Goal: Transaction & Acquisition: Purchase product/service

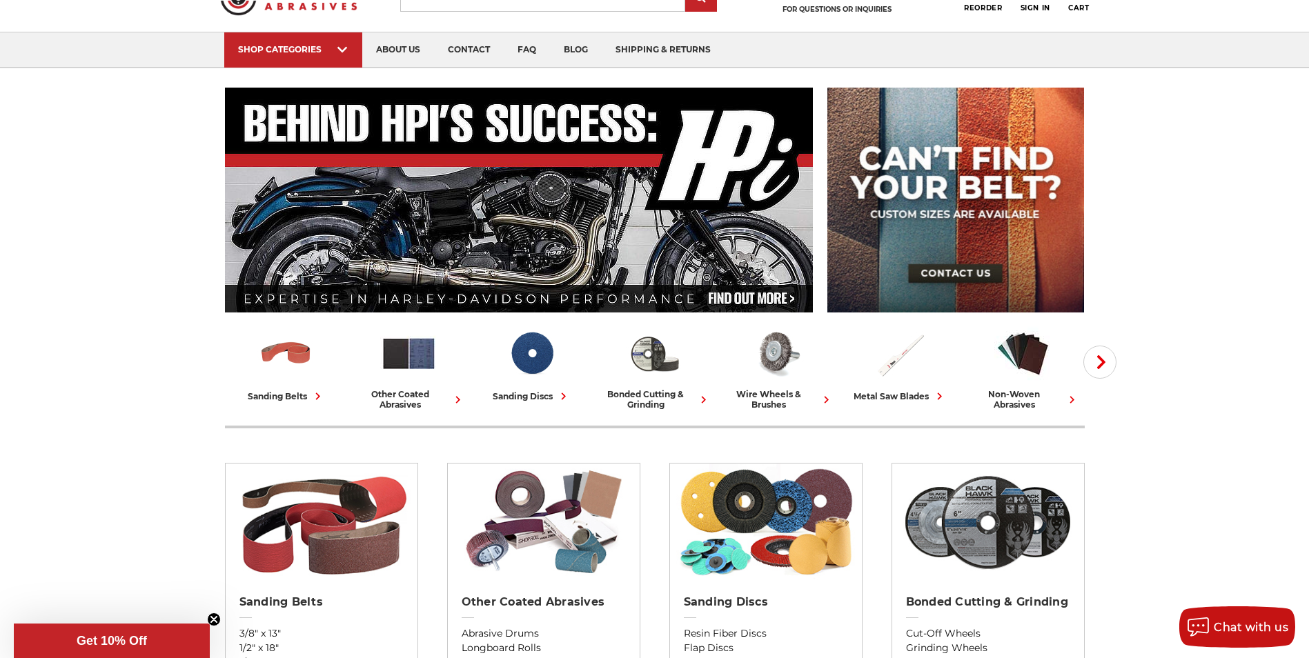
scroll to position [138, 0]
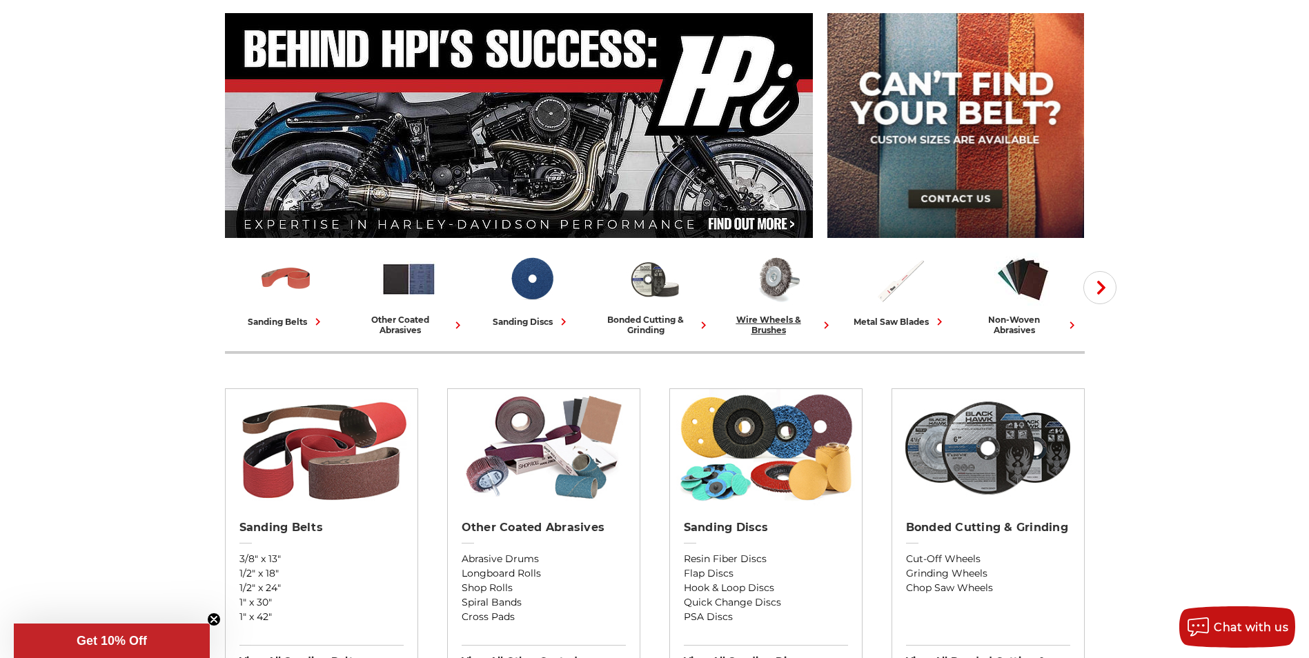
click at [764, 328] on div "wire wheels & brushes" at bounding box center [778, 325] width 112 height 21
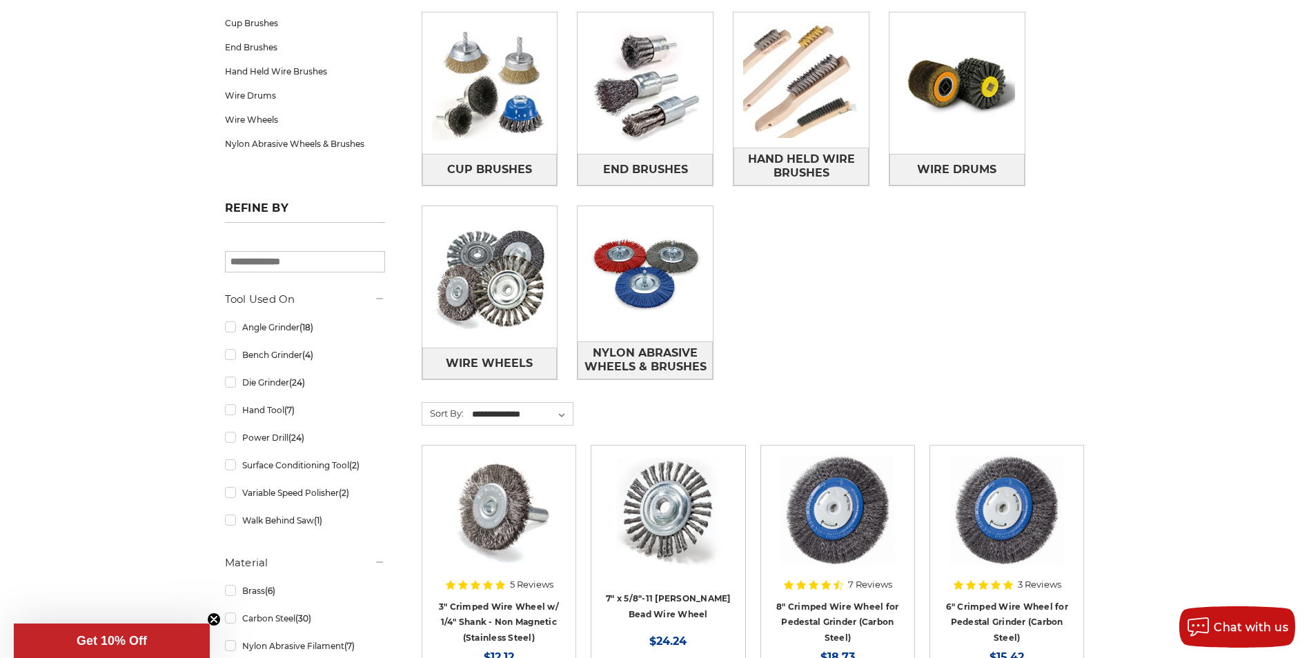
scroll to position [276, 0]
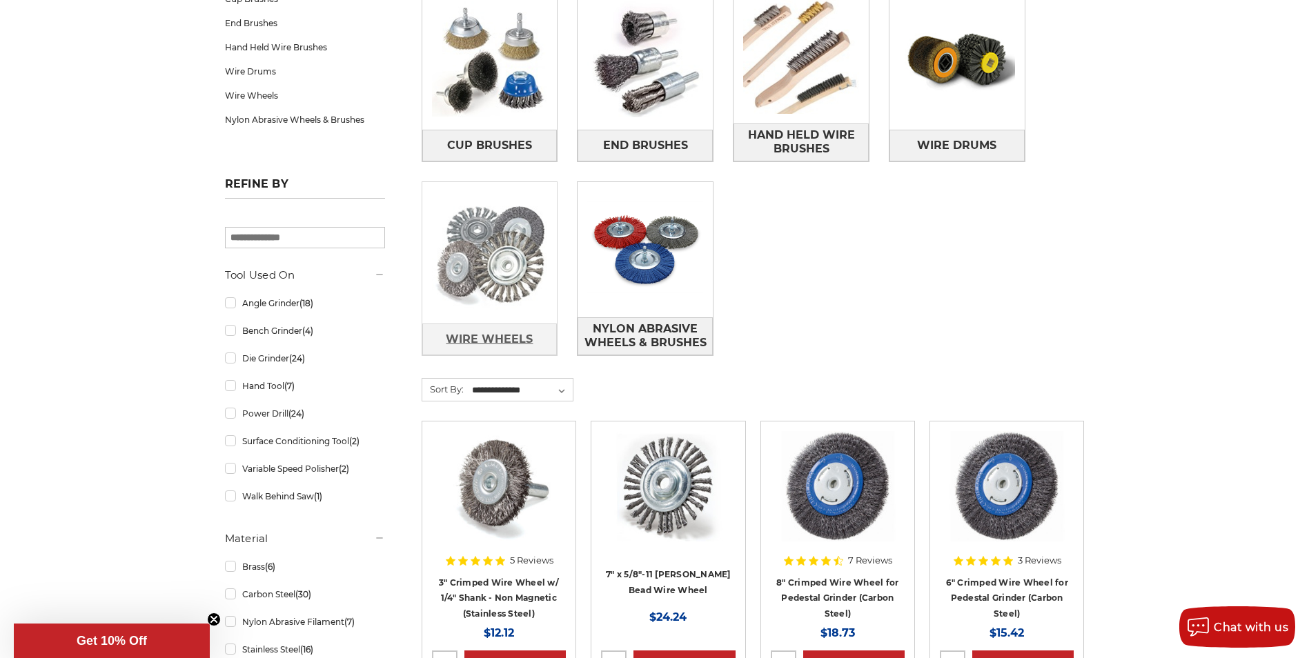
click at [492, 326] on link "Wire Wheels" at bounding box center [489, 339] width 135 height 31
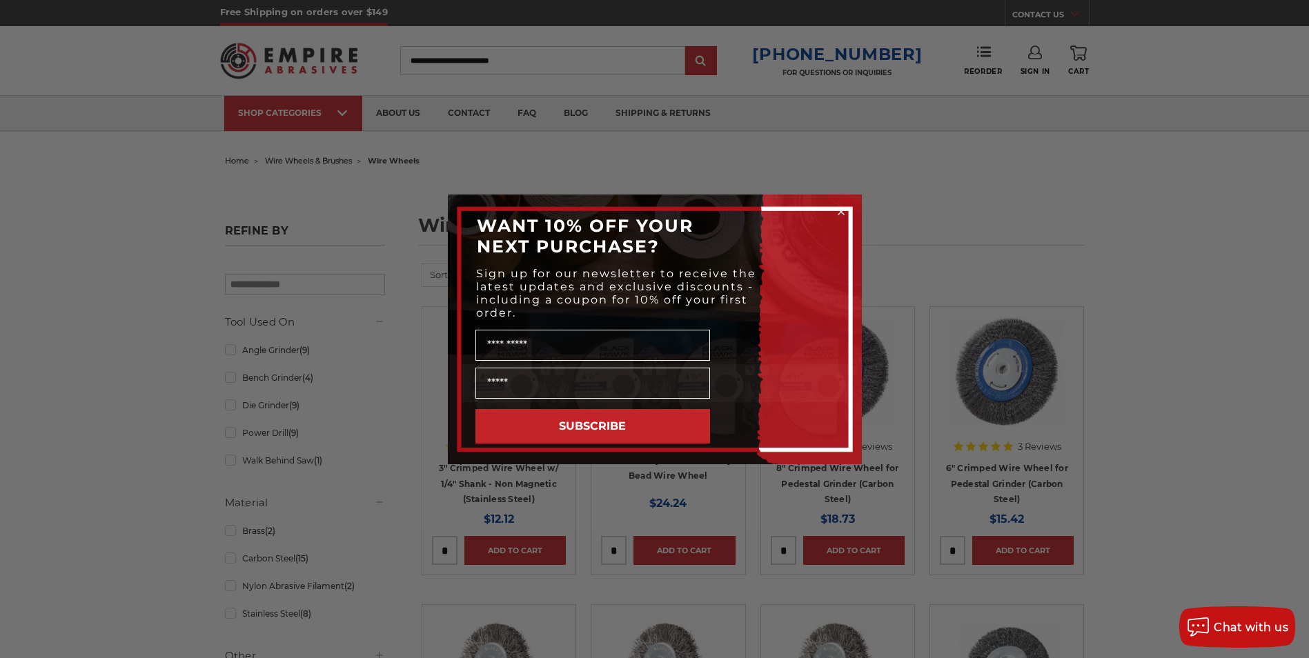
click at [842, 206] on circle "Close dialog" at bounding box center [840, 211] width 13 height 13
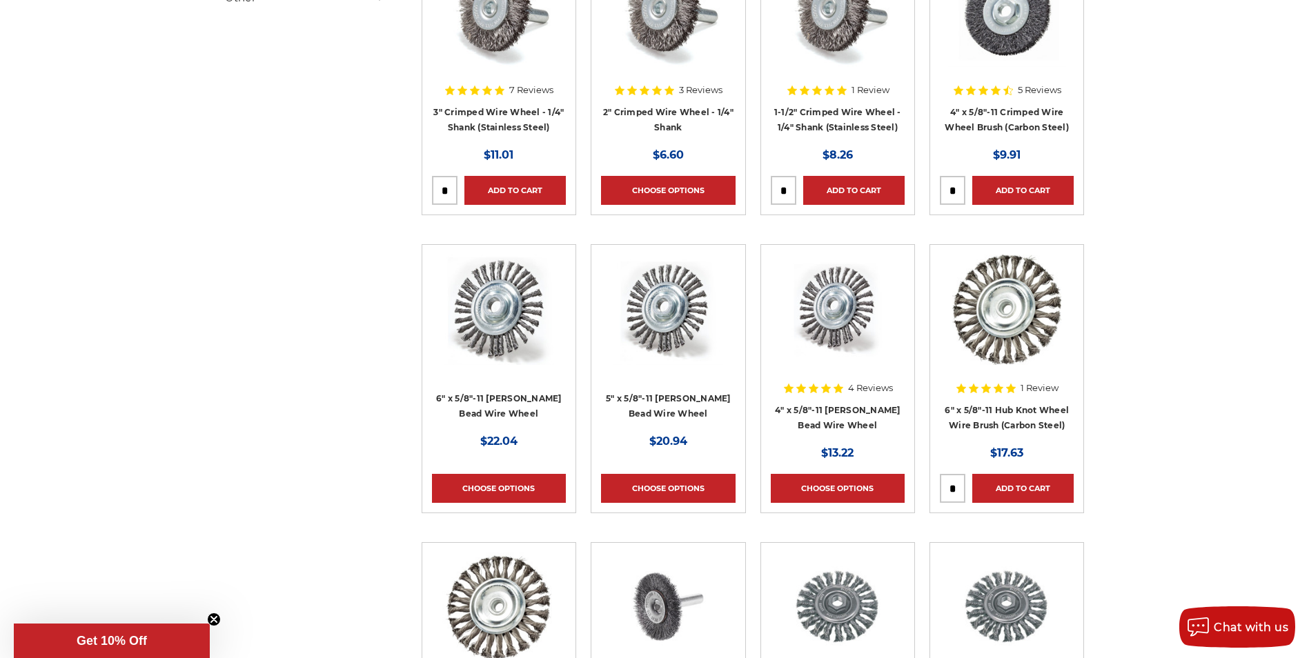
scroll to position [690, 0]
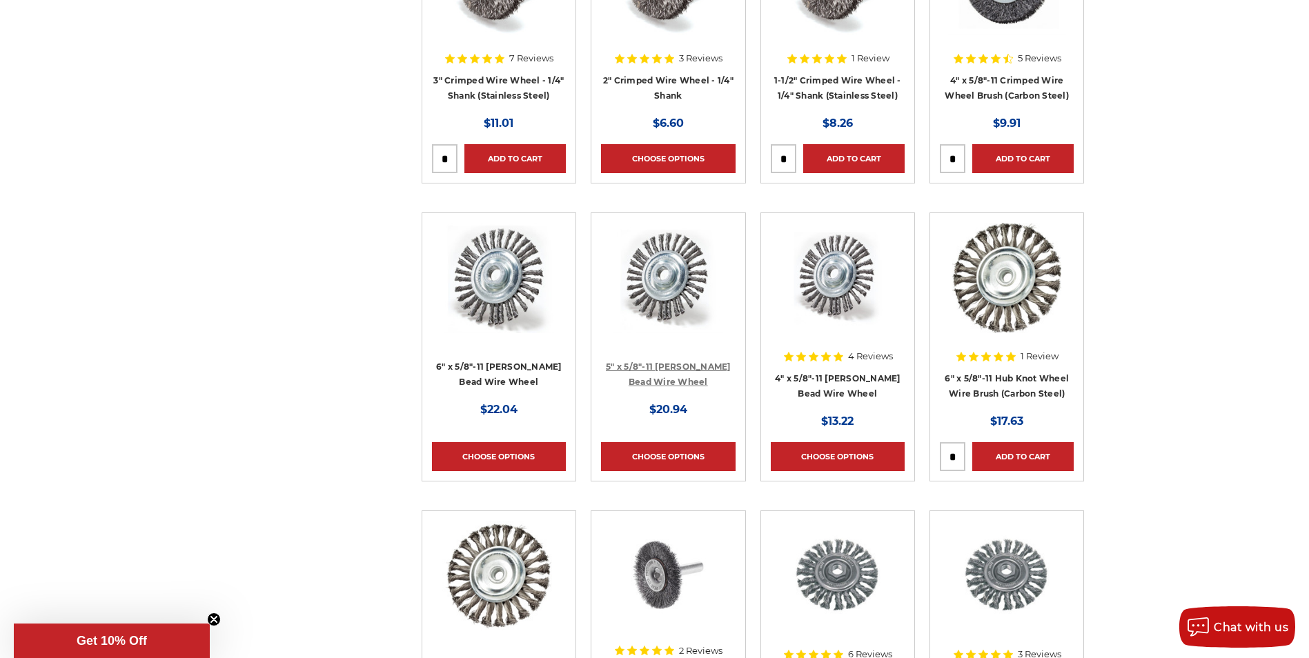
click at [673, 366] on link "5" x 5/8"-11 Stringer Bead Wire Wheel" at bounding box center [668, 375] width 125 height 26
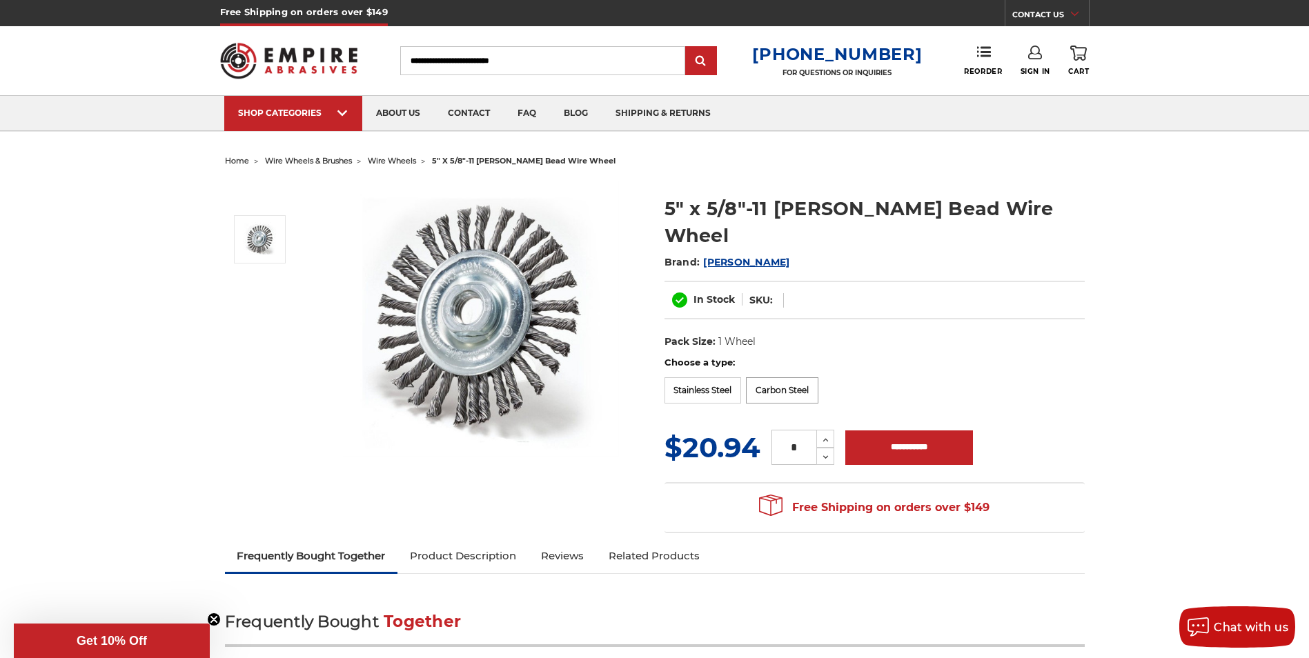
click at [776, 377] on label "Carbon Steel" at bounding box center [782, 390] width 72 height 26
click at [689, 376] on label "Stainless Steel" at bounding box center [702, 389] width 77 height 26
click at [771, 376] on label "Carbon Steel" at bounding box center [782, 389] width 72 height 26
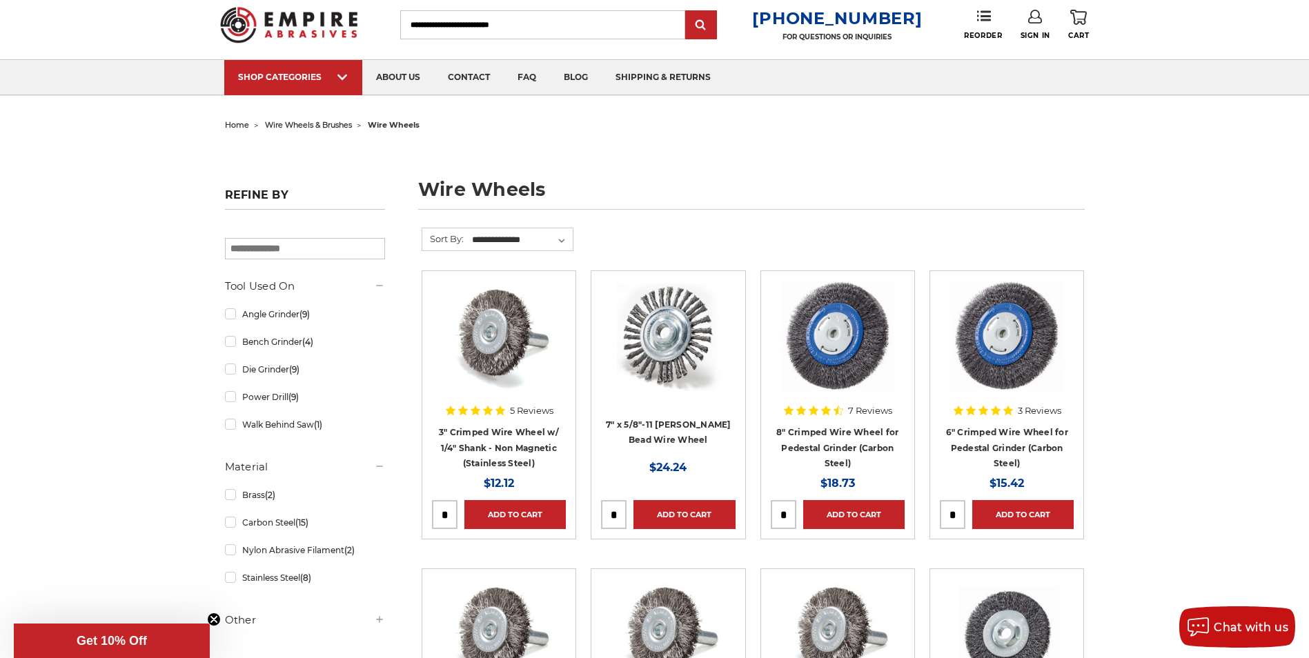
scroll to position [138, 0]
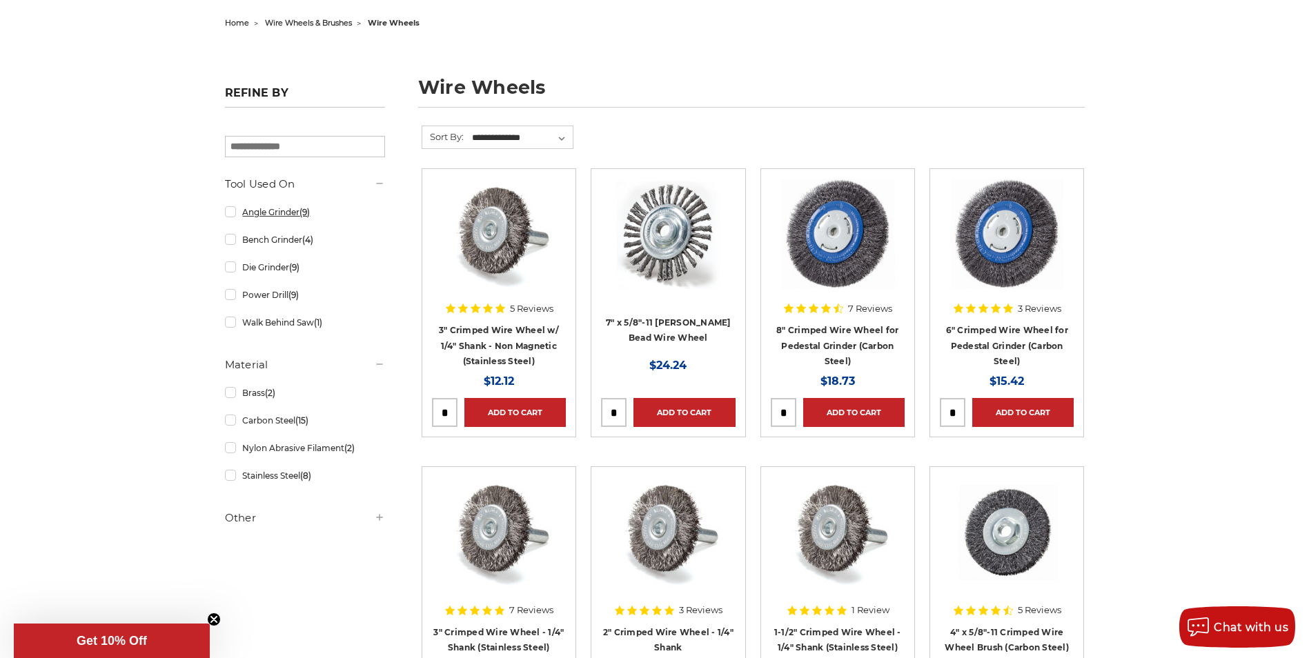
click at [230, 215] on link "Angle Grinder (9)" at bounding box center [305, 212] width 160 height 24
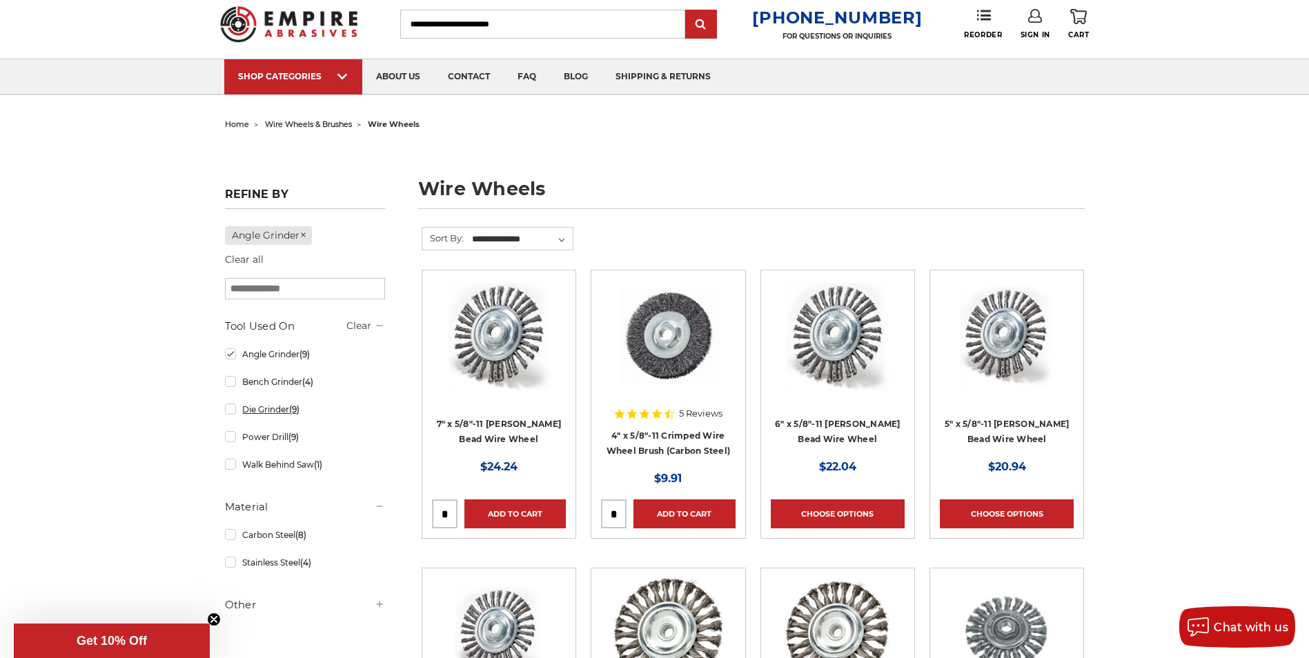
scroll to position [69, 0]
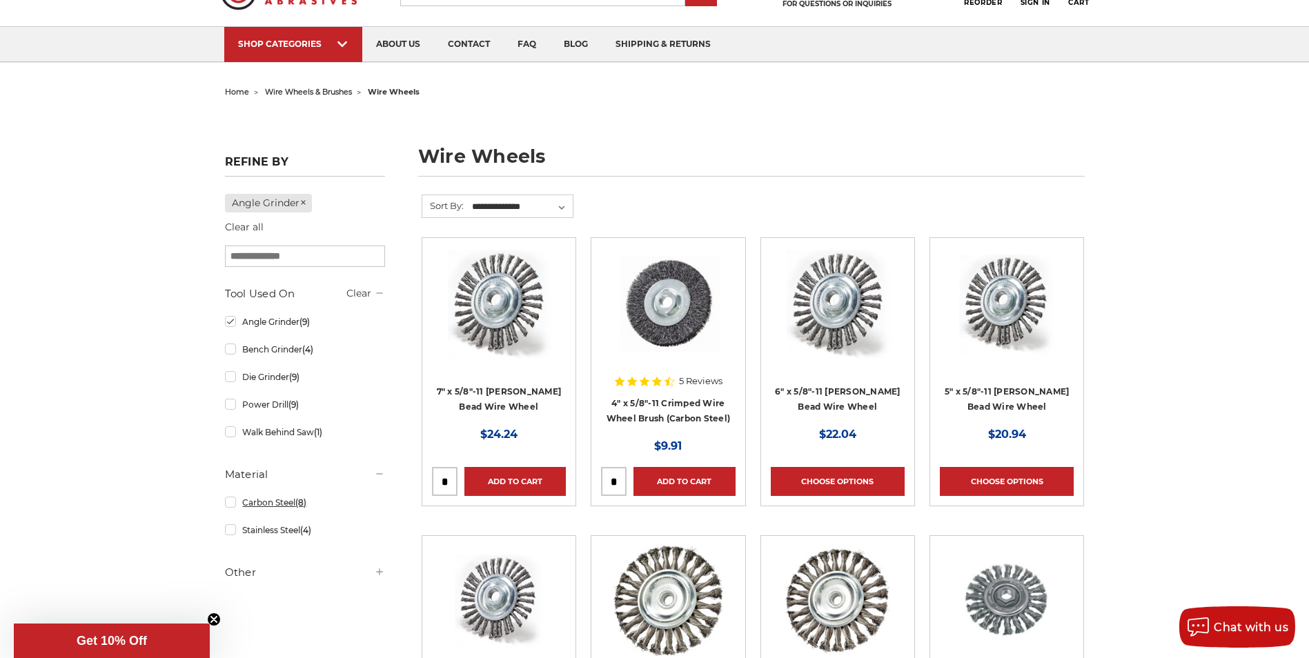
drag, startPoint x: 230, startPoint y: 505, endPoint x: 248, endPoint y: 504, distance: 18.0
click at [231, 504] on link "Carbon Steel (8)" at bounding box center [305, 503] width 160 height 24
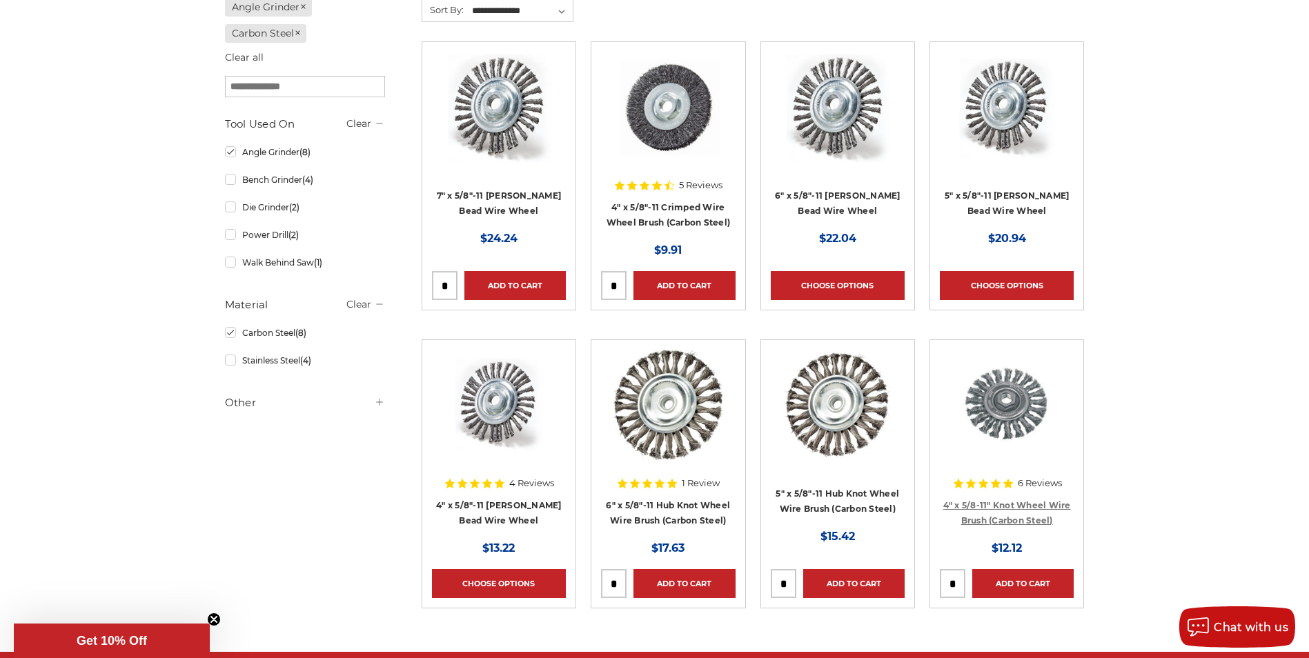
scroll to position [345, 0]
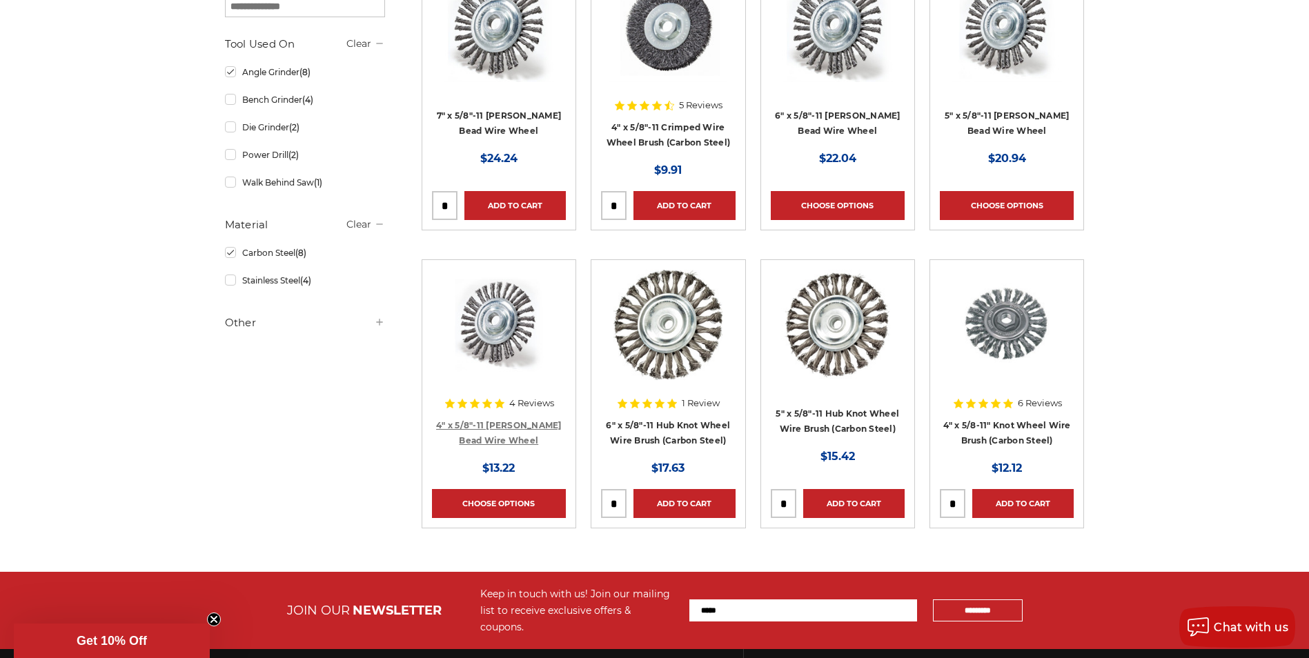
click at [501, 436] on link "4" x 5/8"-11 Stringer Bead Wire Wheel" at bounding box center [499, 433] width 126 height 26
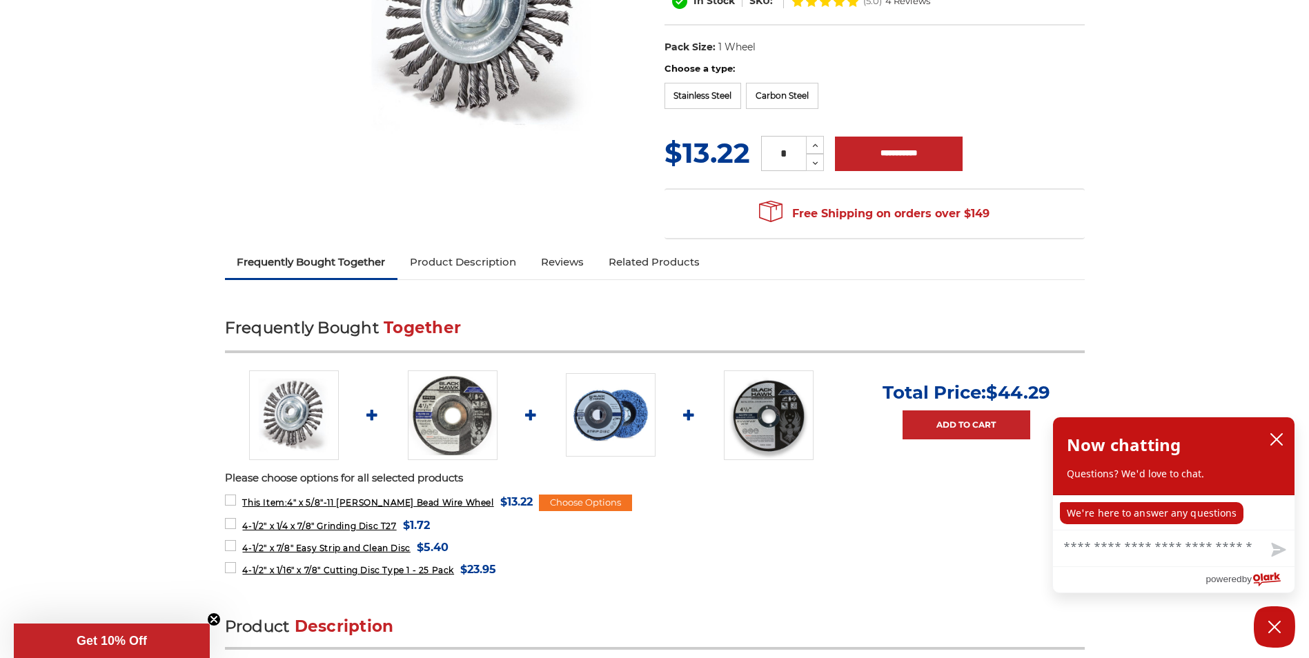
scroll to position [345, 0]
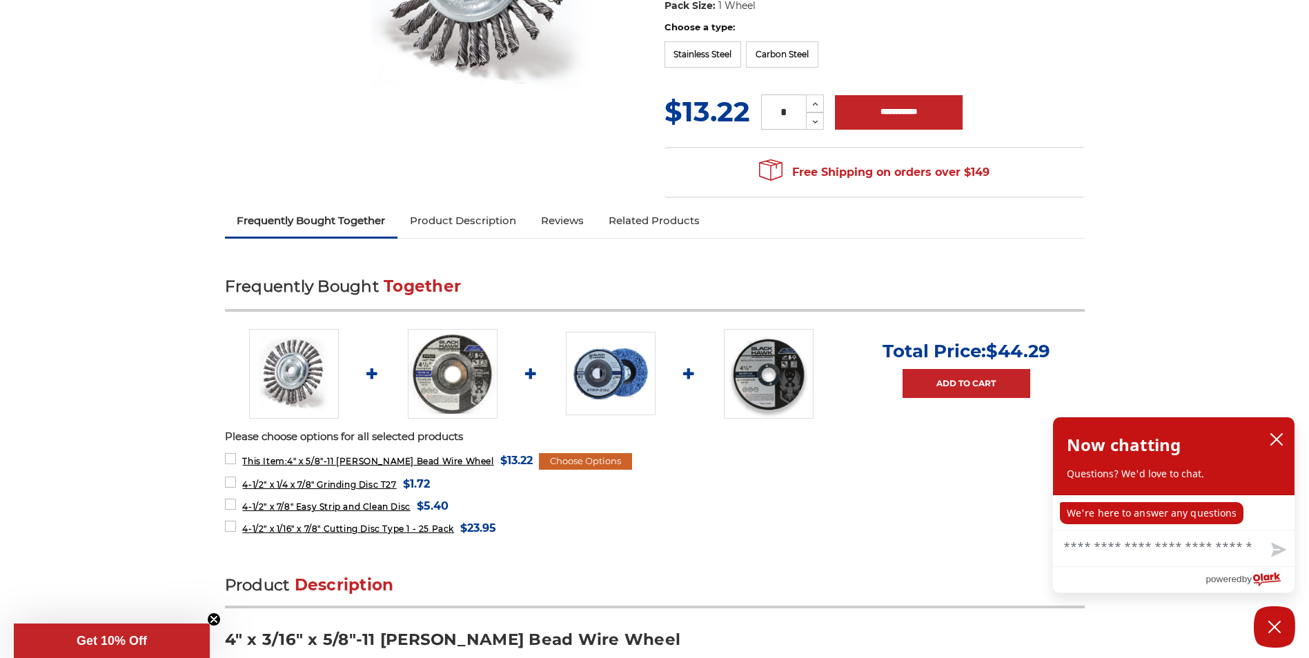
click at [562, 453] on div "Choose Options" at bounding box center [585, 461] width 93 height 17
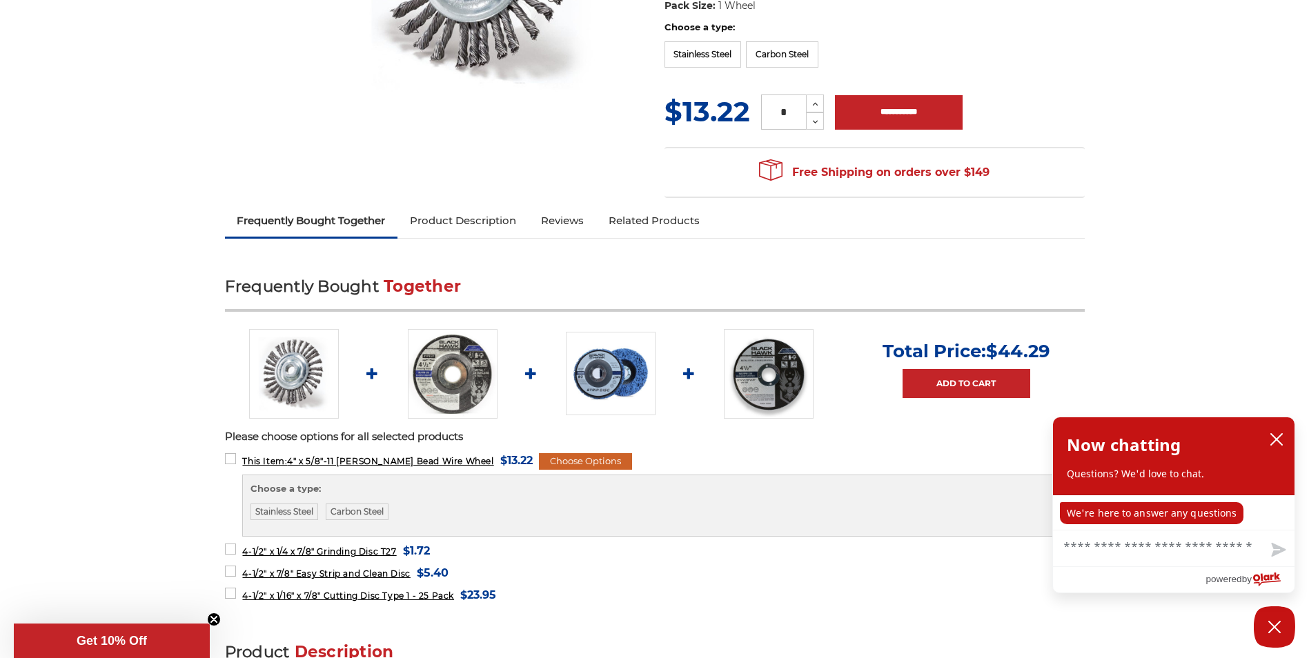
click at [562, 453] on div "Choose Options" at bounding box center [585, 461] width 93 height 17
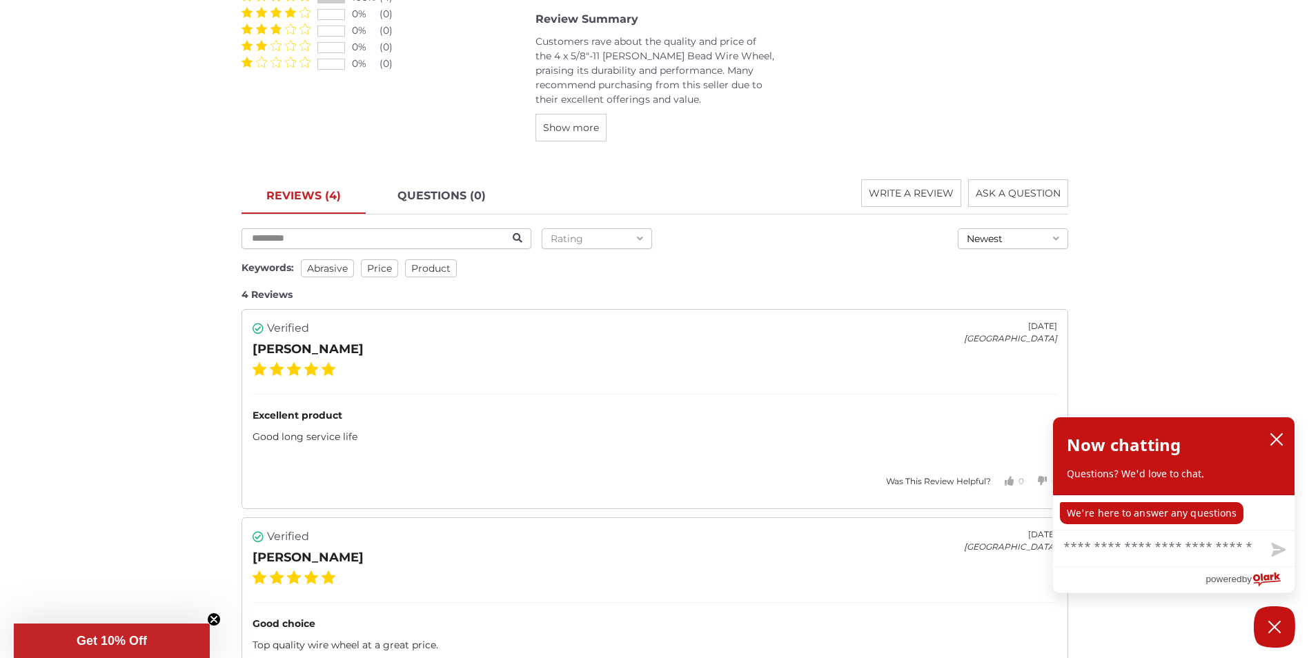
scroll to position [1587, 0]
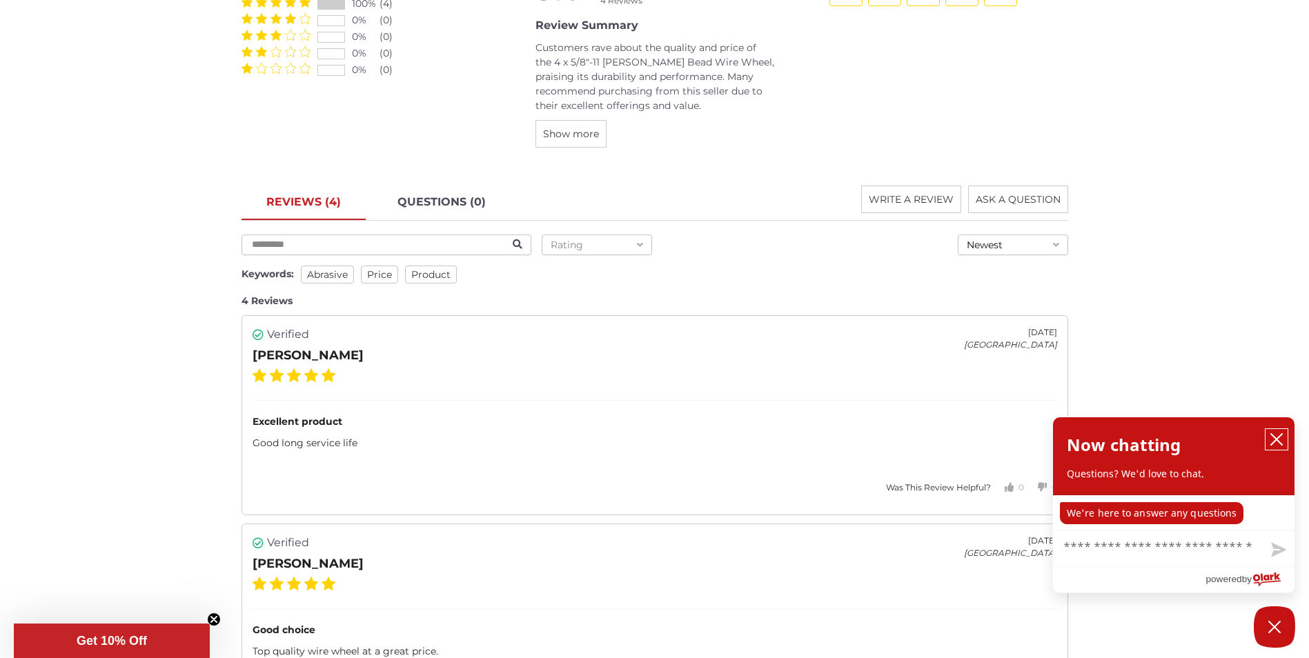
click at [1276, 436] on icon "close chatbox" at bounding box center [1276, 440] width 14 height 14
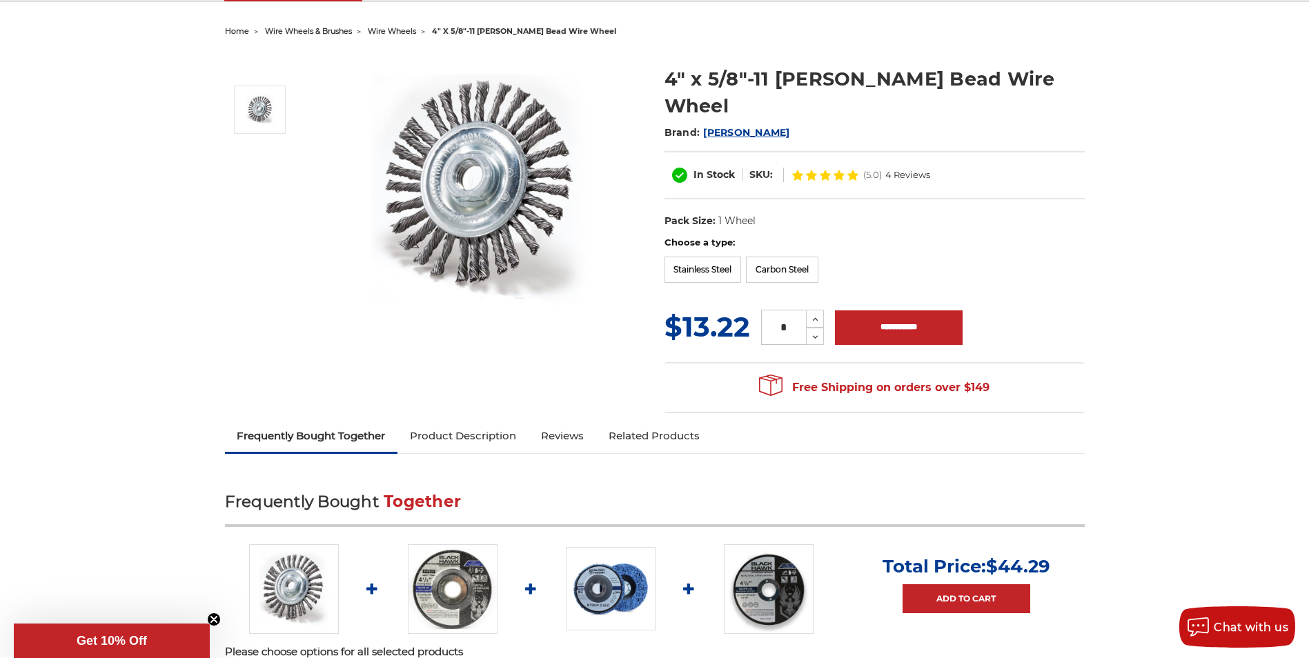
scroll to position [0, 0]
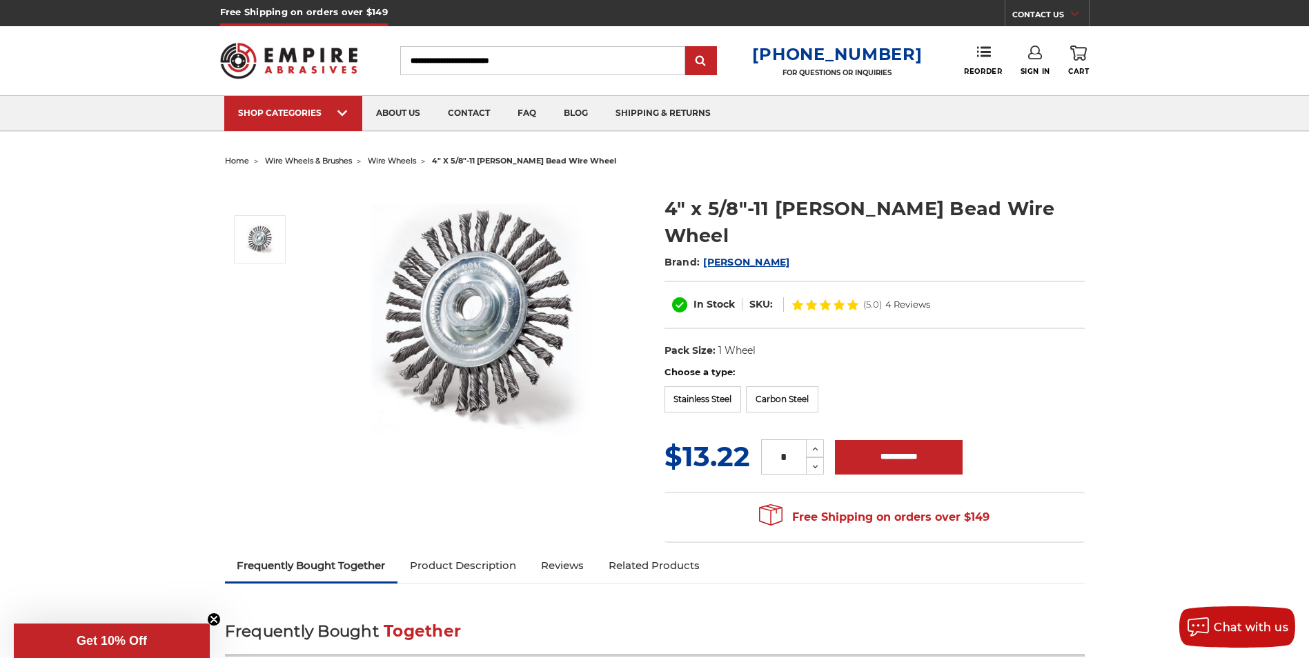
click at [452, 551] on link "Product Description" at bounding box center [462, 566] width 131 height 30
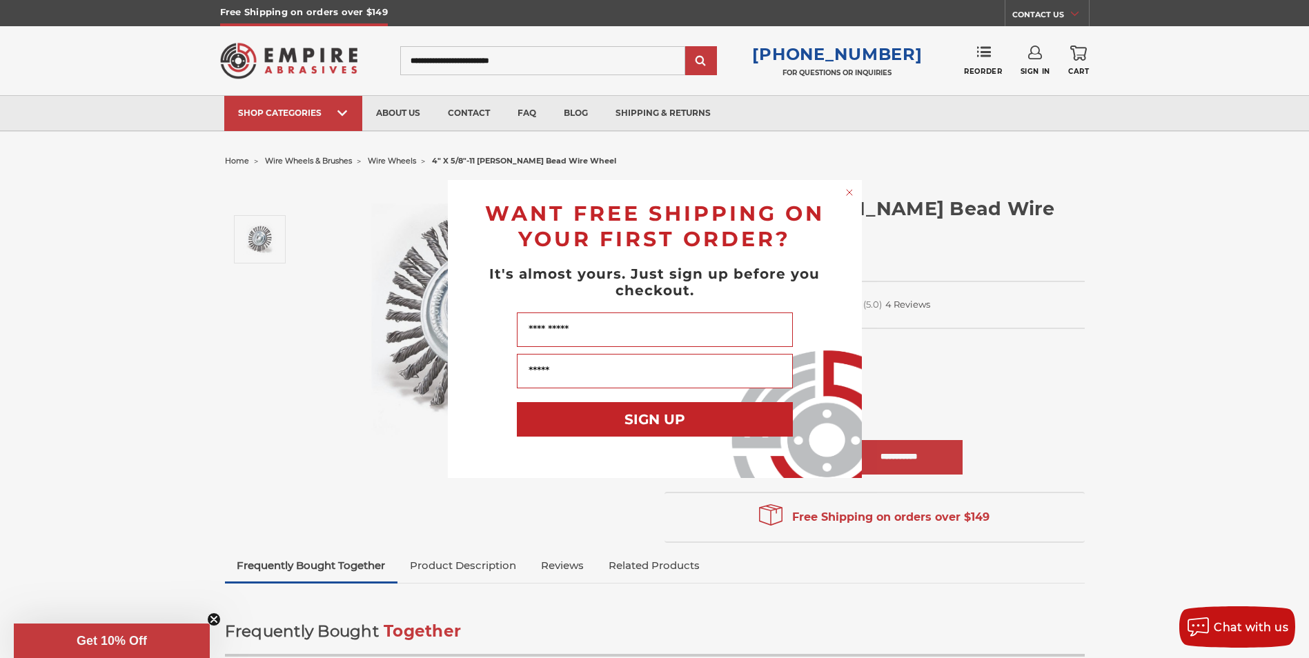
click at [849, 195] on circle "Close dialog" at bounding box center [848, 192] width 13 height 13
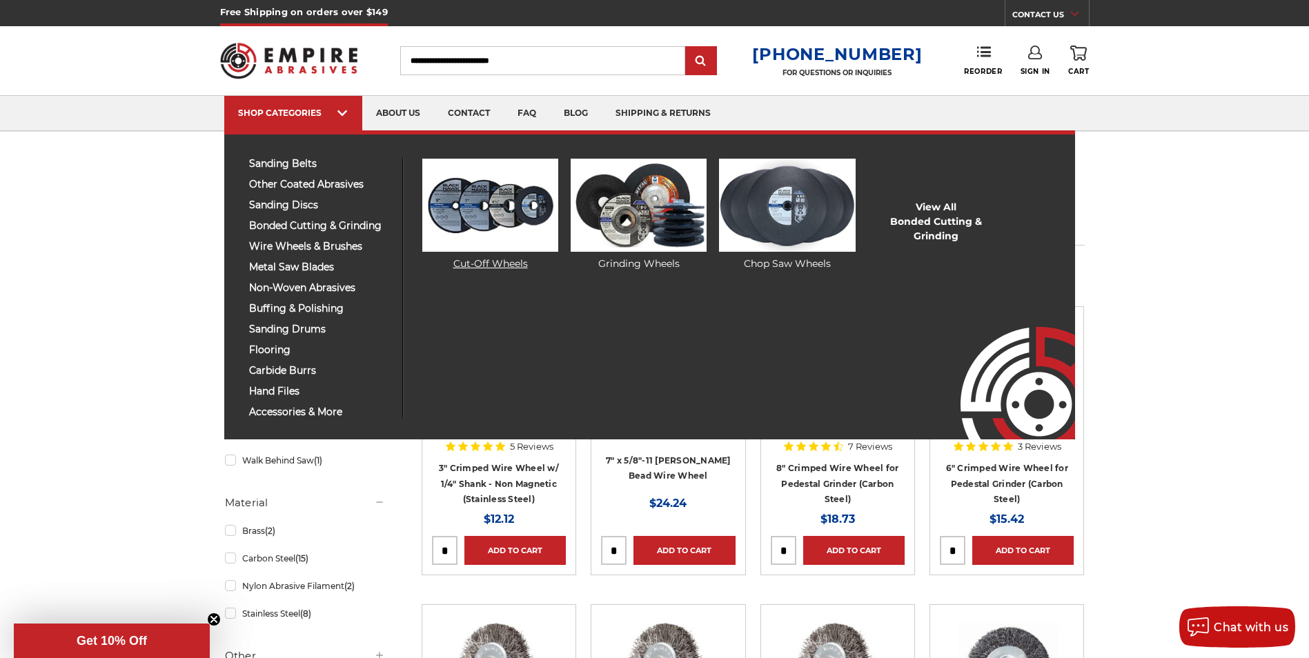
click at [472, 262] on link "Cut-Off Wheels" at bounding box center [490, 215] width 136 height 112
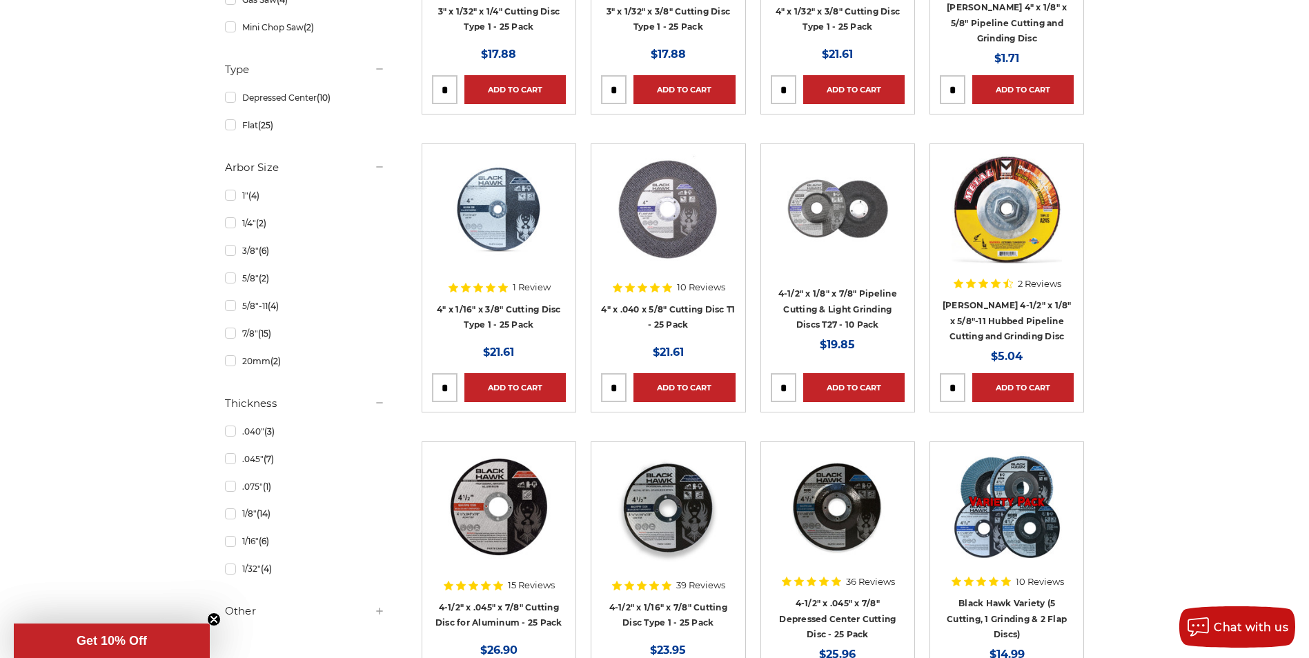
scroll to position [897, 0]
